Goal: Task Accomplishment & Management: Manage account settings

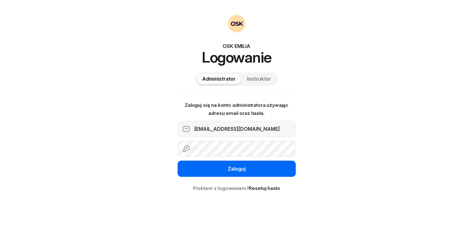
click at [238, 164] on button "Zaloguj" at bounding box center [237, 168] width 118 height 16
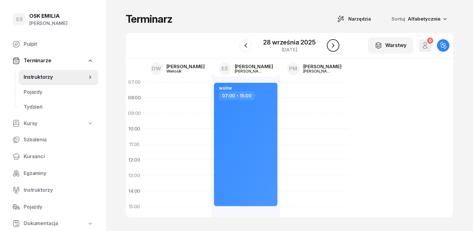
click at [336, 45] on button "button" at bounding box center [333, 45] width 12 height 12
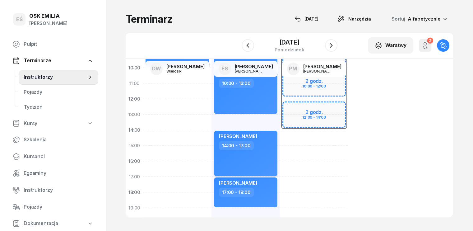
scroll to position [62, 0]
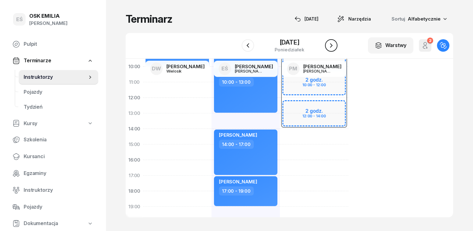
click at [331, 48] on icon "button" at bounding box center [330, 45] width 7 height 7
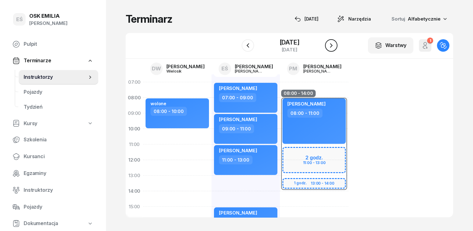
click at [333, 47] on icon "button" at bounding box center [330, 45] width 7 height 7
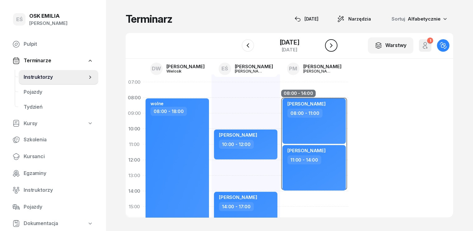
click at [333, 47] on icon "button" at bounding box center [330, 45] width 7 height 7
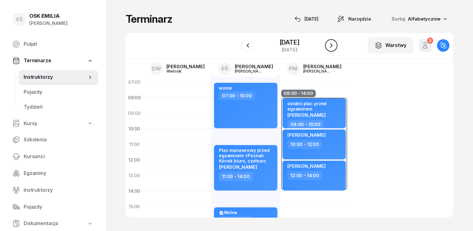
click at [335, 47] on icon "button" at bounding box center [330, 45] width 7 height 7
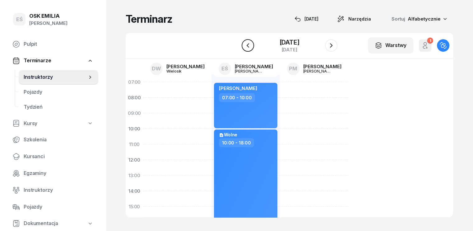
click at [245, 46] on icon "button" at bounding box center [247, 45] width 7 height 7
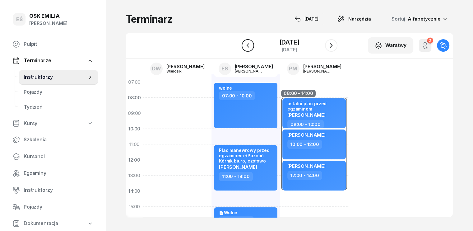
click at [244, 45] on icon "button" at bounding box center [247, 45] width 7 height 7
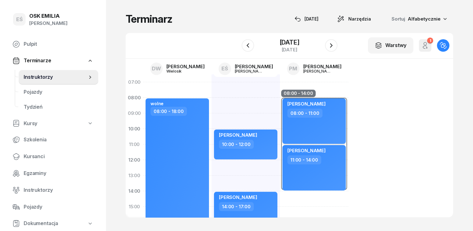
click at [313, 124] on div "[PERSON_NAME] 08:00 - 11:00" at bounding box center [313, 120] width 63 height 45
select select "08"
select select "11"
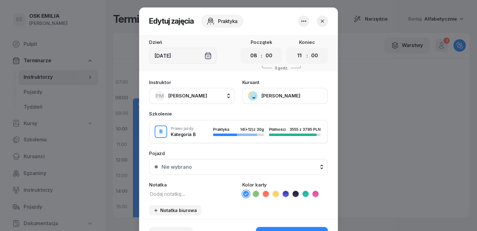
click at [277, 90] on button "[PERSON_NAME]" at bounding box center [285, 96] width 86 height 16
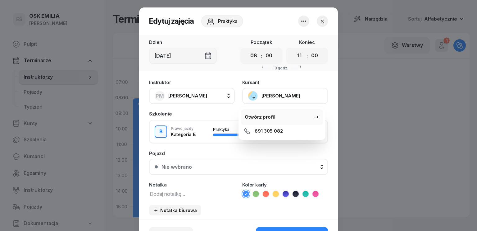
click at [274, 119] on link "Otwórz profil" at bounding box center [282, 117] width 82 height 16
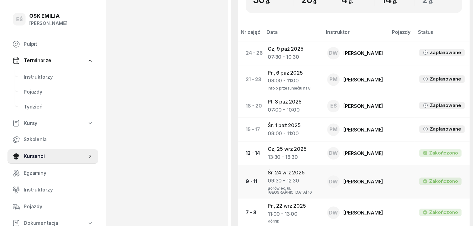
scroll to position [311, 0]
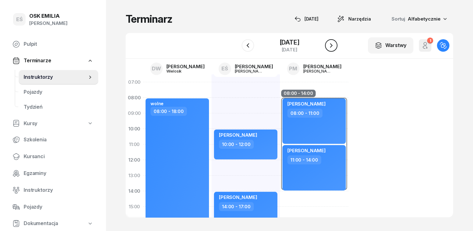
click at [335, 45] on icon "button" at bounding box center [330, 45] width 7 height 7
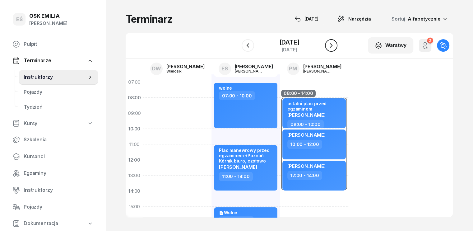
click at [335, 45] on icon "button" at bounding box center [330, 45] width 7 height 7
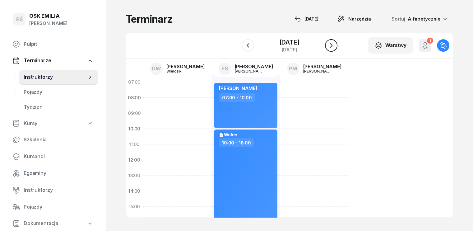
click at [335, 45] on icon "button" at bounding box center [330, 45] width 7 height 7
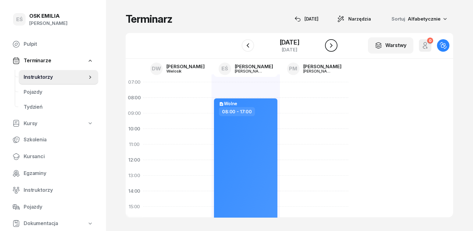
click at [335, 45] on icon "button" at bounding box center [330, 45] width 7 height 7
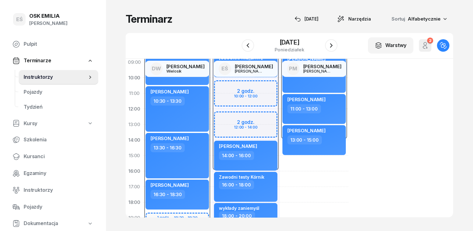
scroll to position [31, 0]
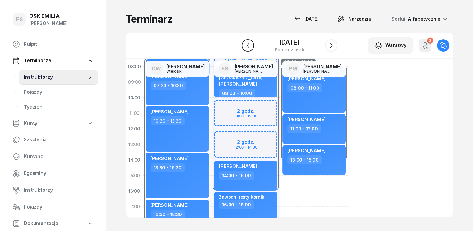
click at [246, 45] on icon "button" at bounding box center [247, 45] width 7 height 7
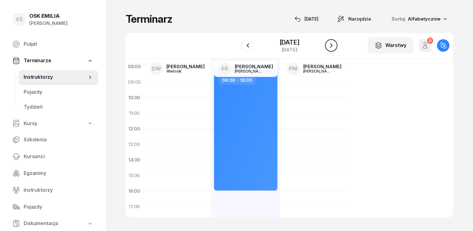
click at [335, 44] on icon "button" at bounding box center [330, 45] width 7 height 7
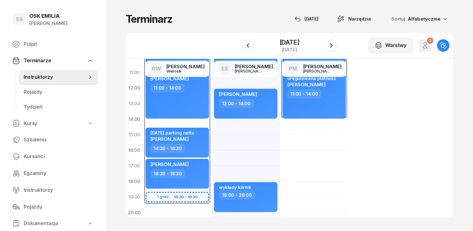
scroll to position [62, 0]
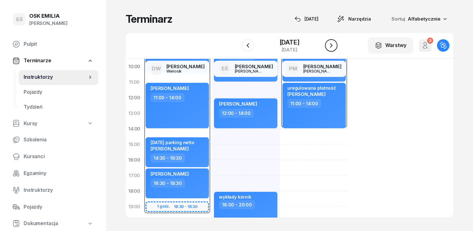
click at [337, 43] on button "button" at bounding box center [331, 45] width 12 height 12
